Goal: Use online tool/utility: Utilize a website feature to perform a specific function

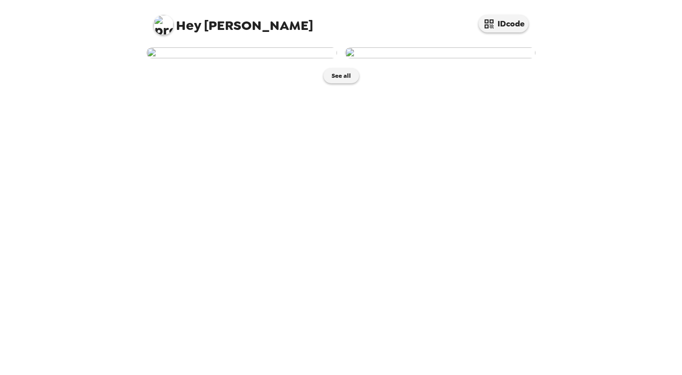
click at [272, 58] on img at bounding box center [241, 52] width 190 height 11
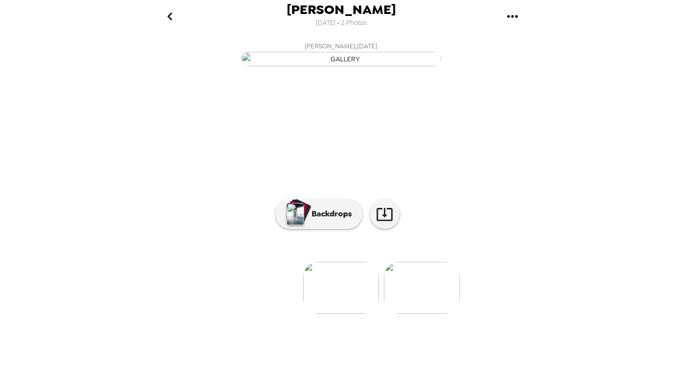
scroll to position [49, 0]
click at [386, 221] on icon at bounding box center [384, 214] width 16 height 13
click at [317, 220] on p "Backdrops" at bounding box center [328, 214] width 45 height 12
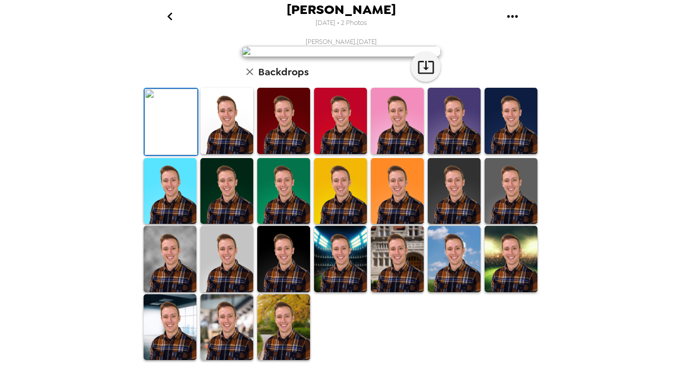
scroll to position [230, 0]
click at [262, 327] on img at bounding box center [283, 327] width 53 height 66
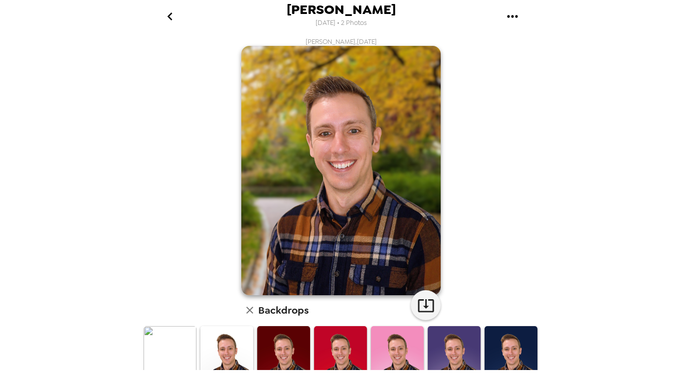
scroll to position [21, 0]
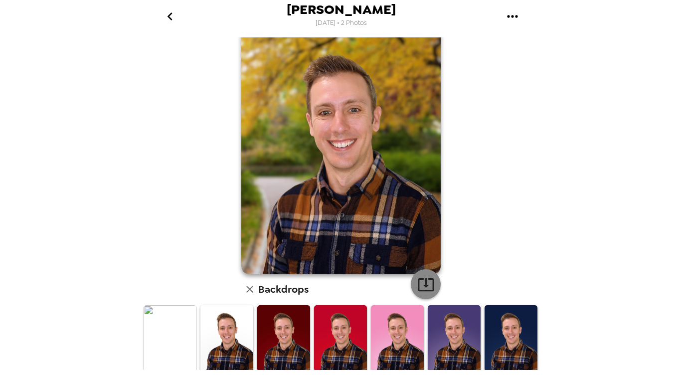
click at [425, 278] on icon "button" at bounding box center [425, 284] width 17 height 17
click at [596, 180] on div "[PERSON_NAME] [DATE] • 2 Photos [PERSON_NAME] , [DATE] Backdrops" at bounding box center [341, 187] width 682 height 375
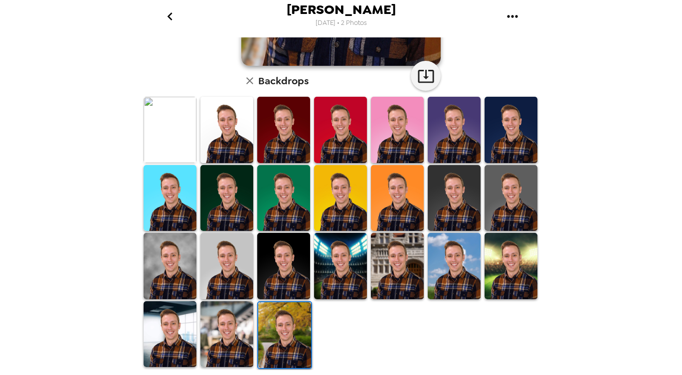
scroll to position [0, 0]
